Goal: Task Accomplishment & Management: Manage account settings

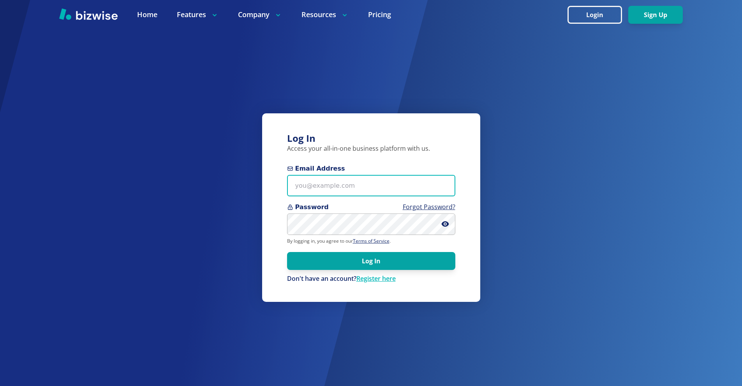
drag, startPoint x: 378, startPoint y: 177, endPoint x: 368, endPoint y: 166, distance: 14.6
click at [377, 177] on input "Email Address" at bounding box center [371, 185] width 168 height 21
paste input "[EMAIL_ADDRESS][DOMAIN_NAME]"
type input "[EMAIL_ADDRESS][DOMAIN_NAME]"
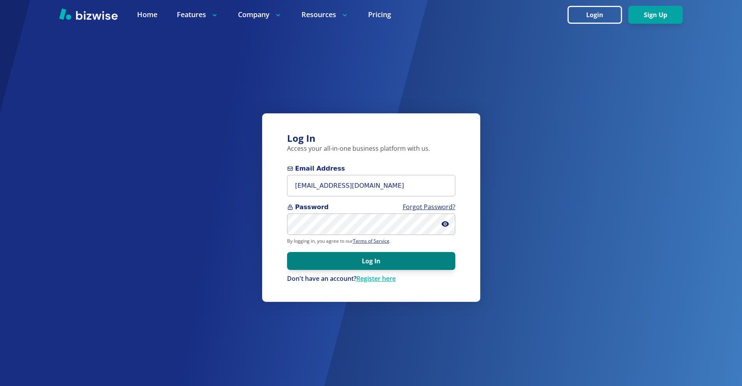
click at [373, 263] on button "Log In" at bounding box center [371, 261] width 168 height 18
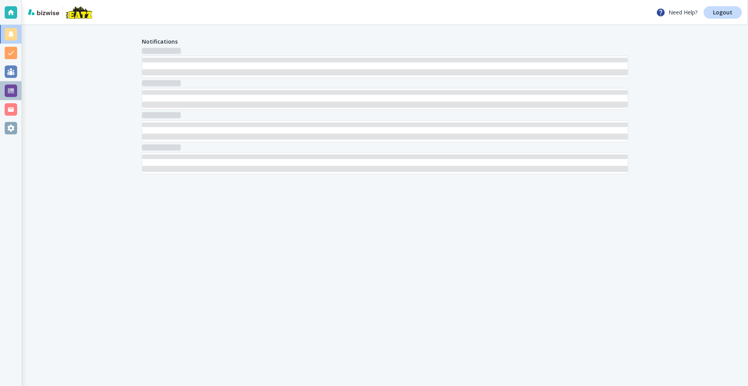
drag, startPoint x: 7, startPoint y: 86, endPoint x: 13, endPoint y: 85, distance: 6.7
click at [7, 86] on div at bounding box center [11, 91] width 12 height 12
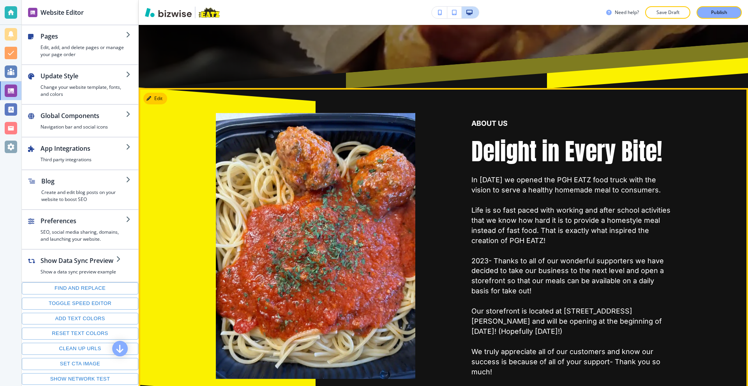
scroll to position [389, 0]
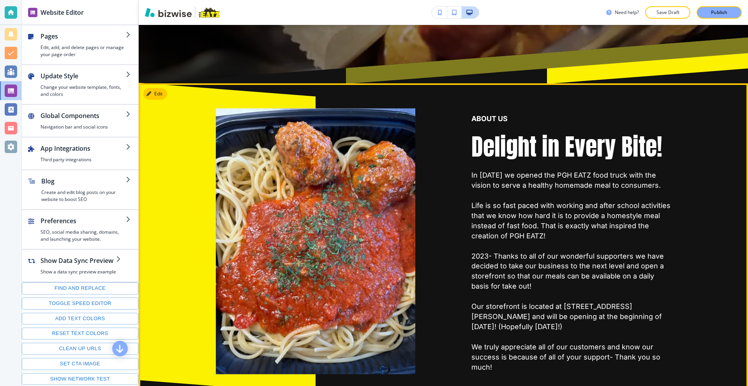
click at [152, 87] on div at bounding box center [215, 237] width 199 height 313
click at [152, 90] on button "Edit This Section" at bounding box center [169, 94] width 53 height 12
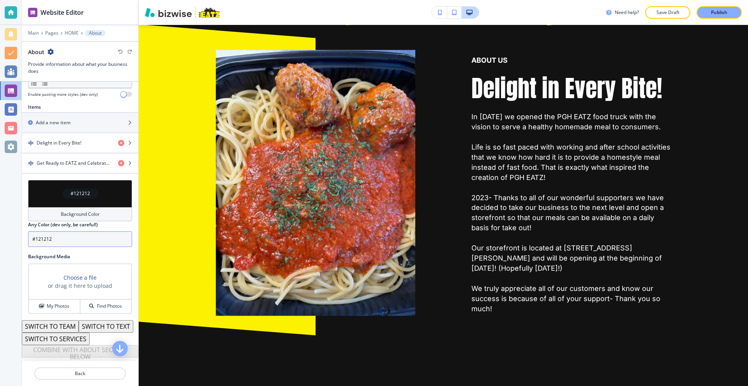
scroll to position [269, 0]
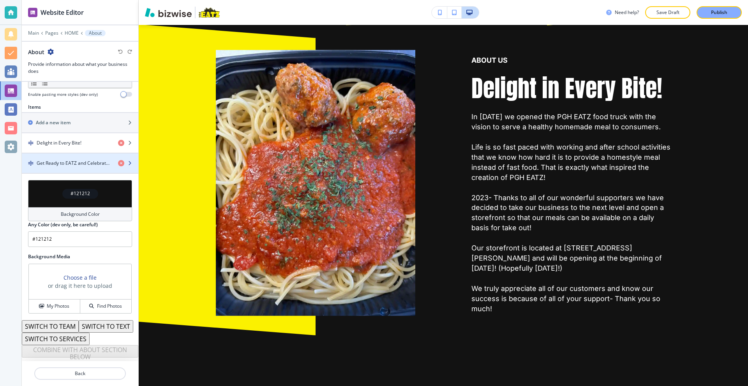
click at [78, 153] on div "button" at bounding box center [80, 156] width 116 height 6
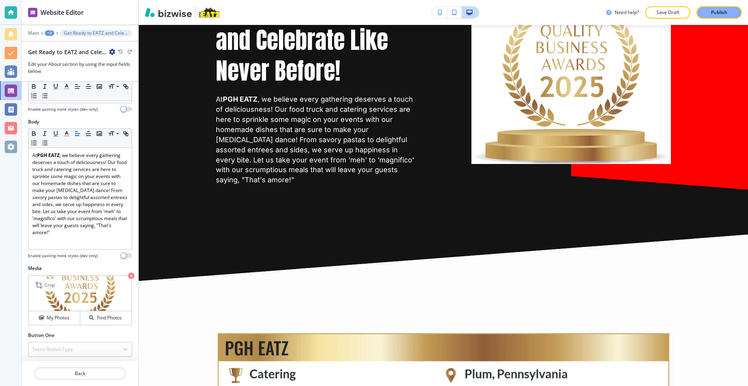
scroll to position [96, 0]
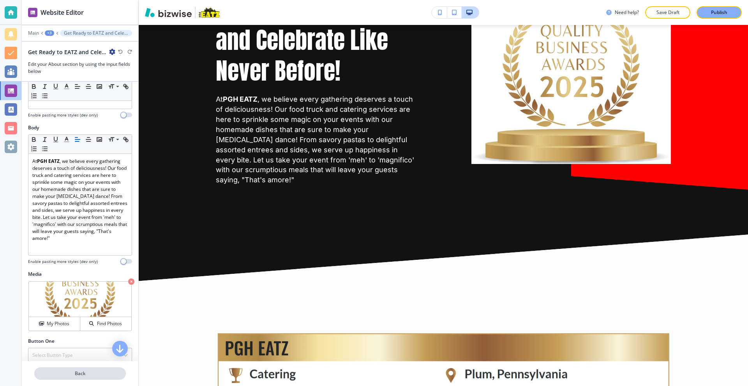
click at [78, 372] on p "Back" at bounding box center [80, 373] width 90 height 7
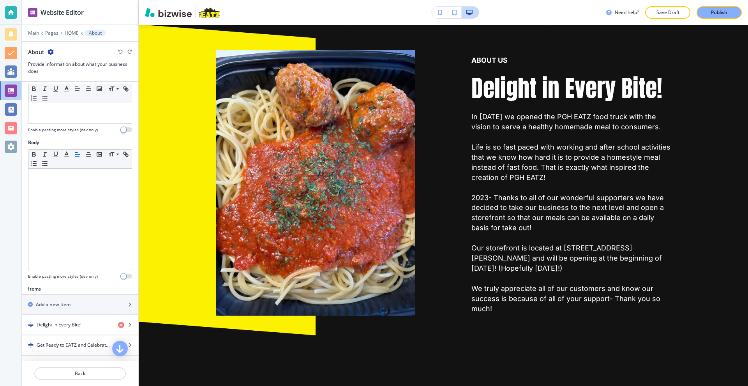
scroll to position [156, 0]
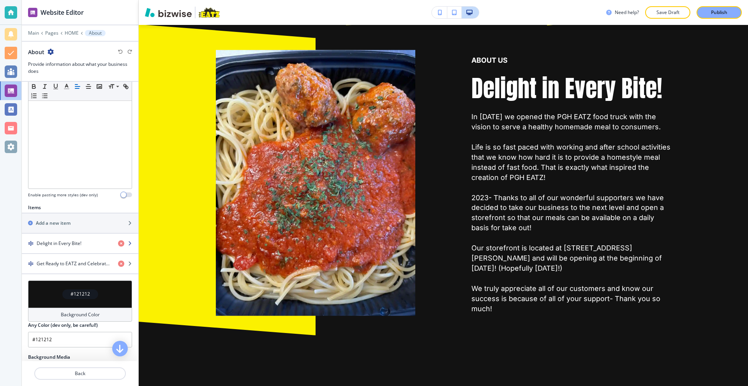
click at [73, 247] on div "button" at bounding box center [80, 250] width 116 height 6
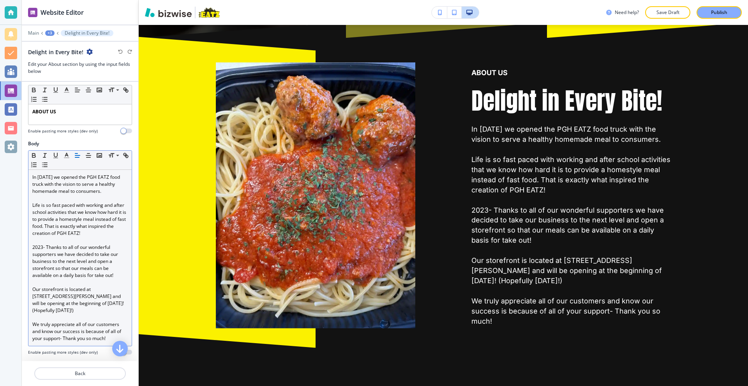
scroll to position [78, 0]
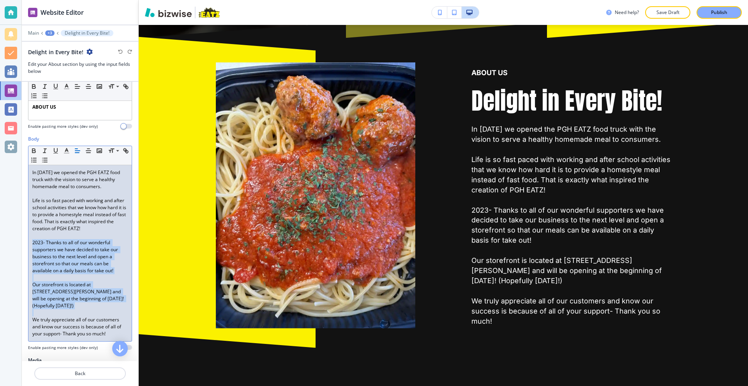
drag, startPoint x: 60, startPoint y: 311, endPoint x: 32, endPoint y: 240, distance: 76.4
click at [32, 240] on div "In [DATE] we opened the PGH EATZ food truck with the vision to serve a healthy …" at bounding box center [79, 253] width 103 height 176
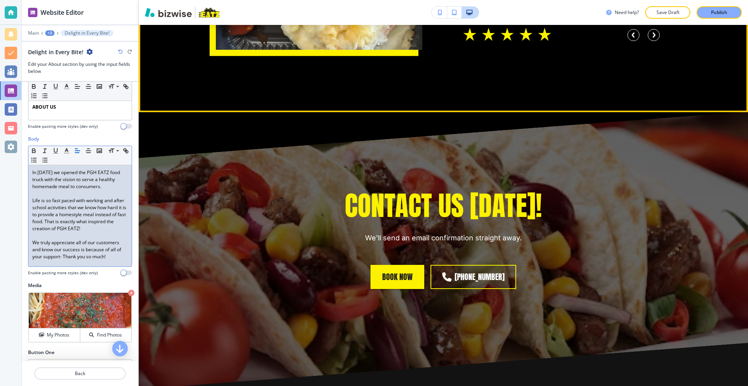
scroll to position [3162, 0]
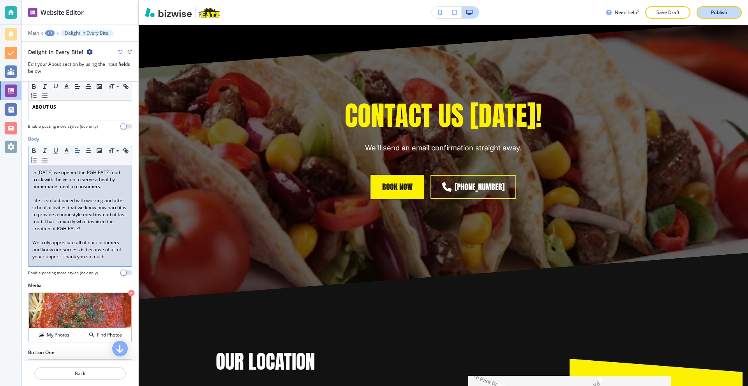
click at [720, 14] on p "Publish" at bounding box center [719, 12] width 16 height 7
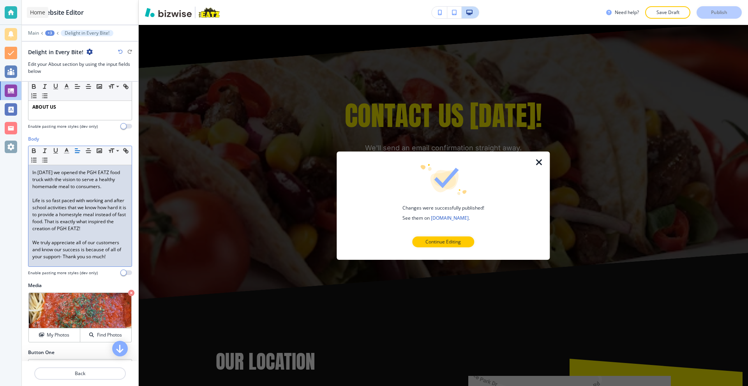
click at [8, 14] on div at bounding box center [11, 12] width 12 height 12
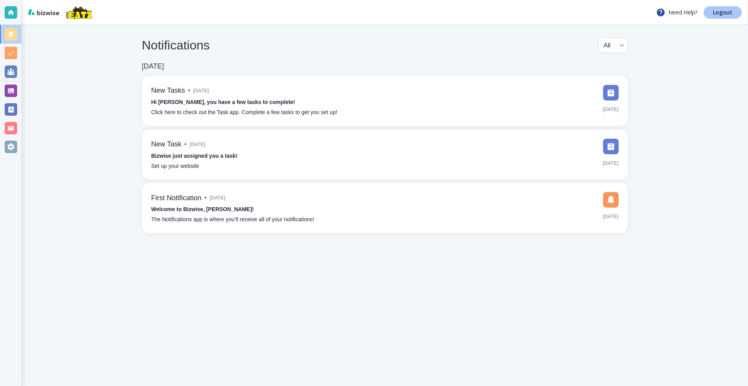
click at [714, 11] on p "Logout" at bounding box center [722, 12] width 19 height 5
